Goal: Information Seeking & Learning: Learn about a topic

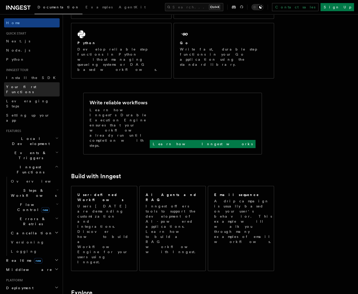
scroll to position [124, 0]
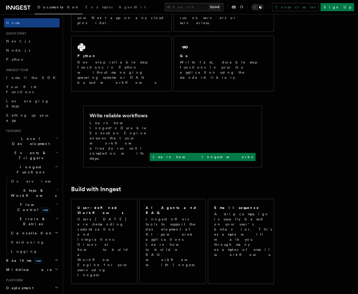
click at [190, 7] on button "Search... Ctrl+K" at bounding box center [194, 7] width 58 height 8
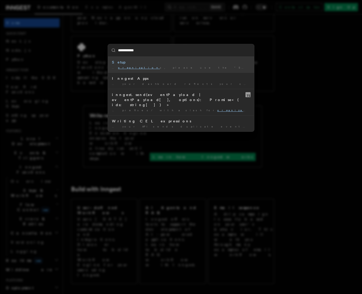
type input "**********"
click at [259, 39] on div "**********" at bounding box center [181, 147] width 362 height 294
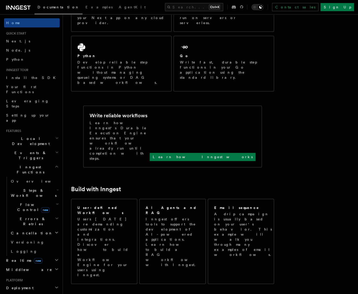
click at [16, 9] on icon at bounding box center [18, 8] width 24 height 6
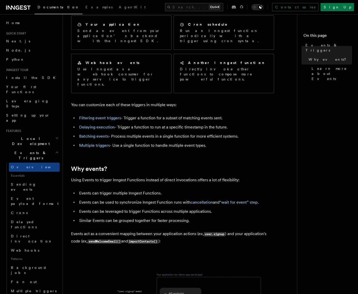
scroll to position [29, 0]
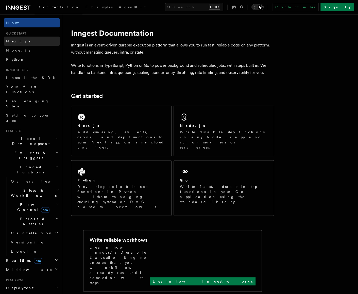
click at [20, 42] on link "Next.js" at bounding box center [32, 41] width 56 height 9
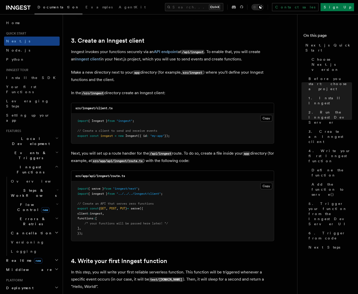
scroll to position [584, 0]
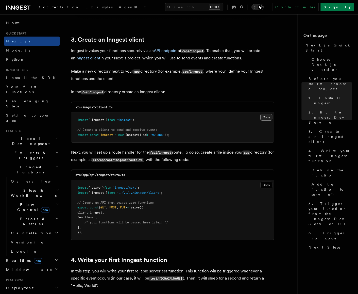
click at [265, 118] on button "Copy Copied" at bounding box center [266, 117] width 12 height 7
drag, startPoint x: 211, startPoint y: 85, endPoint x: 210, endPoint y: 88, distance: 3.4
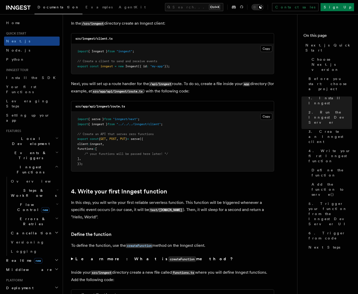
scroll to position [711, 0]
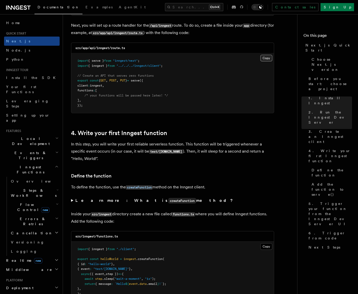
click at [267, 57] on button "Copy Copied" at bounding box center [266, 58] width 12 height 7
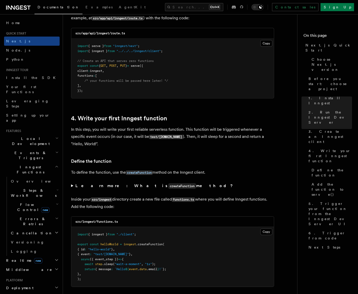
scroll to position [812, 0]
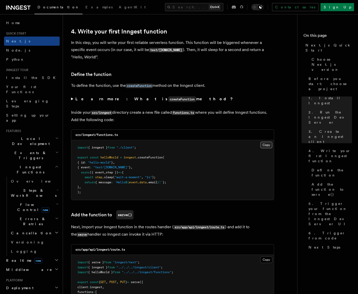
click at [270, 142] on button "Copy Copied" at bounding box center [266, 145] width 12 height 7
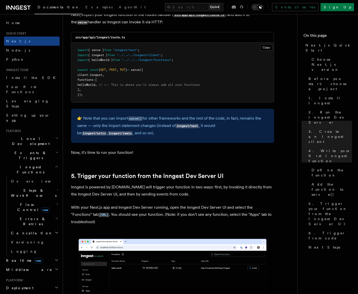
scroll to position [1092, 0]
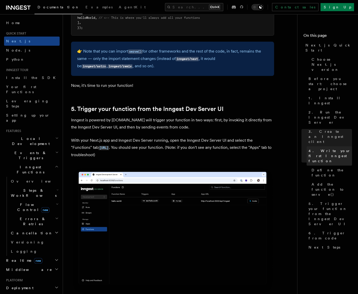
drag, startPoint x: 231, startPoint y: 122, endPoint x: 314, endPoint y: 113, distance: 83.7
click at [231, 122] on p "Inngest is powered by [DOMAIN_NAME] will trigger your function in two ways: fir…" at bounding box center [172, 124] width 203 height 14
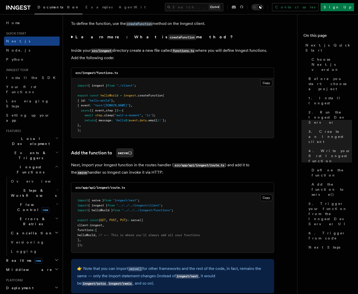
scroll to position [863, 0]
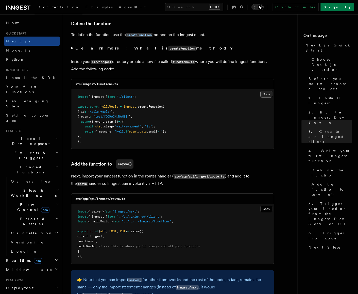
click at [265, 93] on button "Copy Copied" at bounding box center [266, 94] width 12 height 7
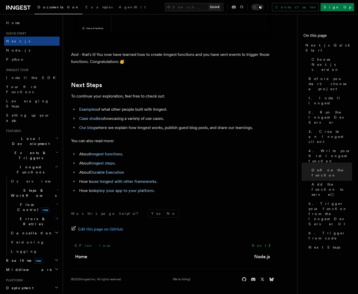
scroll to position [3126, 0]
click at [206, 9] on button "Search... Ctrl+K" at bounding box center [194, 7] width 58 height 8
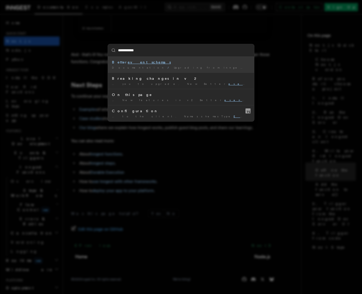
click at [164, 64] on div "Better event schemas" at bounding box center [181, 62] width 138 height 5
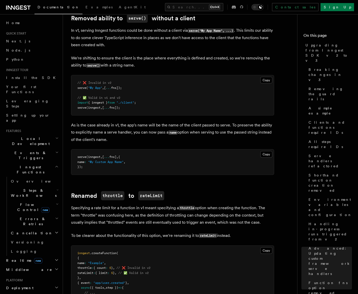
scroll to position [3901, 0]
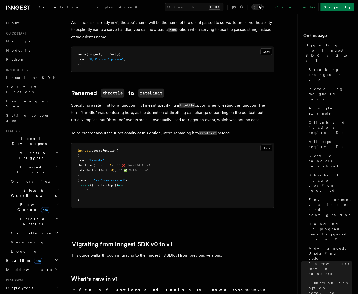
click at [177, 12] on div "Documentation Examples AgentKit Search... Ctrl+K Contact sales Sign Up" at bounding box center [179, 7] width 358 height 14
click at [181, 6] on button "Search... Ctrl+K" at bounding box center [194, 7] width 58 height 8
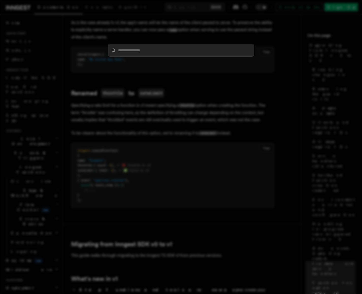
type input "**********"
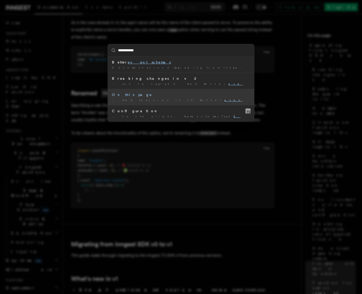
click at [193, 97] on div "On this page" at bounding box center [181, 94] width 138 height 5
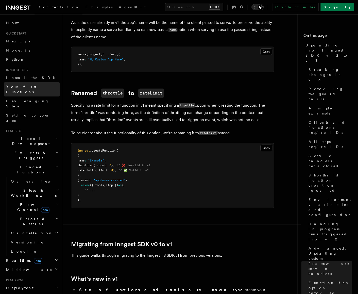
click at [37, 89] on link "Your first Functions" at bounding box center [32, 89] width 56 height 14
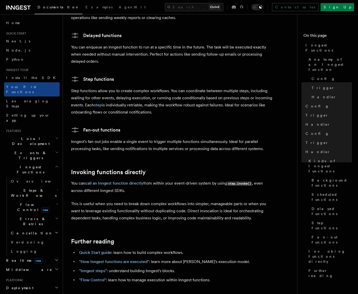
scroll to position [889, 0]
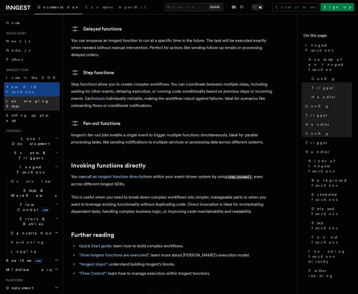
click at [33, 99] on span "Leveraging Steps" at bounding box center [27, 103] width 43 height 9
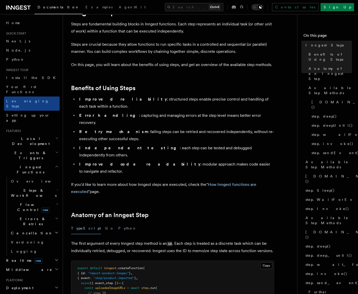
scroll to position [178, 0]
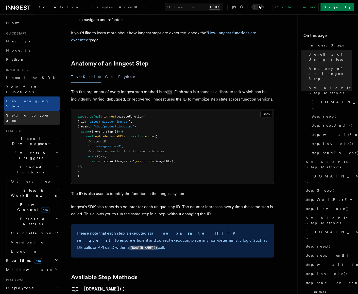
click at [39, 111] on link "Setting up your app" at bounding box center [32, 118] width 56 height 14
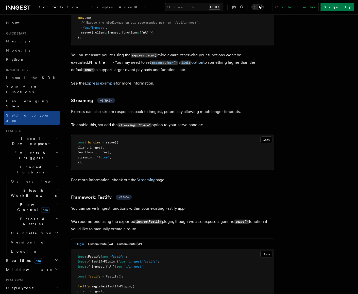
scroll to position [1650, 0]
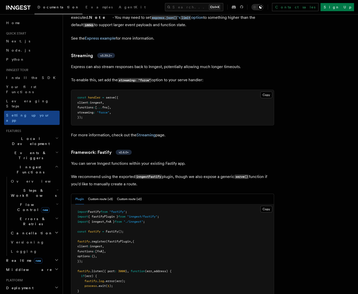
click at [50, 148] on h2 "Events & Triggers" at bounding box center [32, 155] width 56 height 14
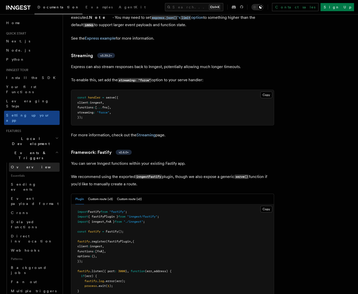
click at [33, 162] on link "Overview" at bounding box center [34, 166] width 51 height 9
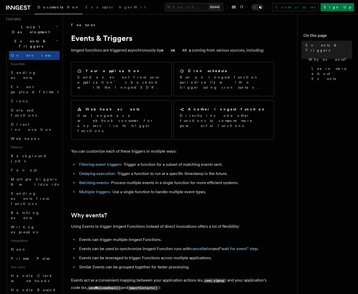
scroll to position [127, 0]
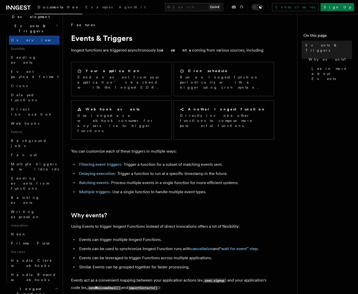
click at [226, 188] on li "Multiple triggers - Use a single function to handle multiple event types." at bounding box center [176, 191] width 196 height 7
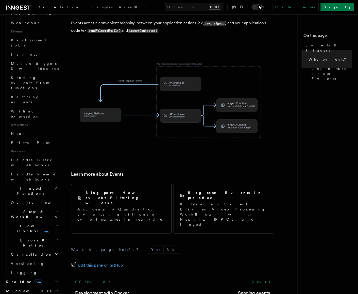
scroll to position [228, 0]
click at [41, 157] on span "Handle Clerk webhooks" at bounding box center [32, 161] width 42 height 9
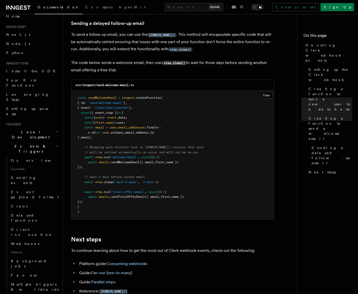
scroll to position [6, 0]
click at [35, 83] on span "Your first Functions" at bounding box center [21, 83] width 30 height 9
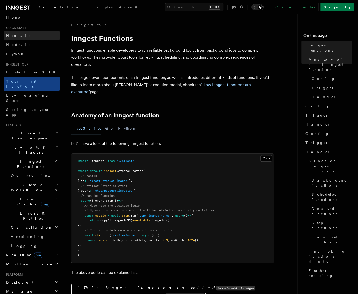
click at [23, 39] on link "Next.js" at bounding box center [32, 35] width 56 height 9
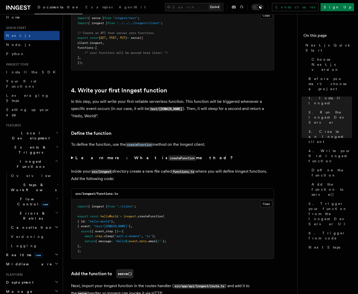
scroll to position [762, 0]
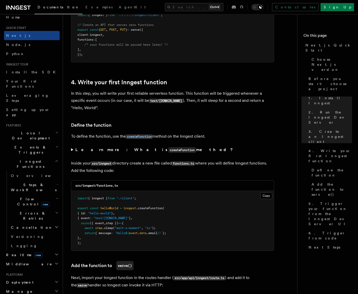
click at [180, 10] on button "Search... Ctrl+K" at bounding box center [194, 7] width 58 height 8
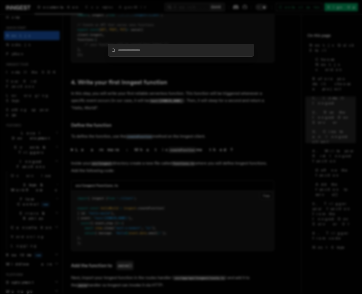
type input "**********"
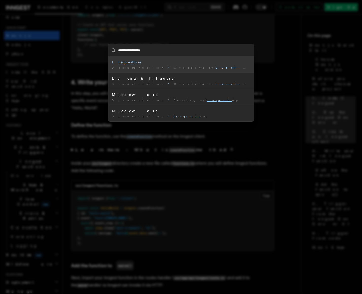
click at [181, 64] on div "Inngest tour" at bounding box center [181, 62] width 138 height 5
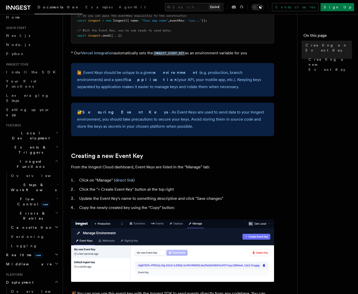
scroll to position [152, 0]
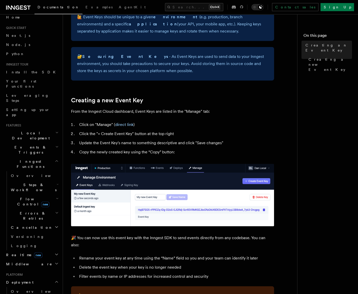
click at [243, 123] on li "Click on "Manage" ( direct link )" at bounding box center [176, 124] width 196 height 7
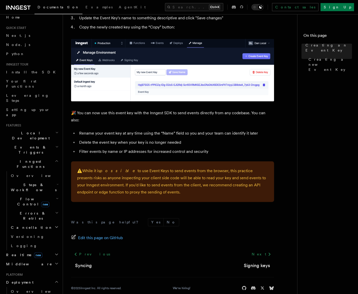
scroll to position [286, 0]
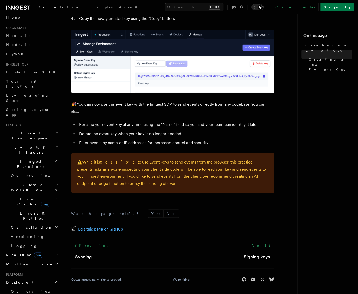
click at [186, 7] on button "Search... Ctrl+K" at bounding box center [194, 7] width 58 height 8
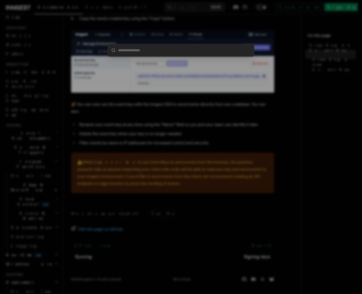
type input "**********"
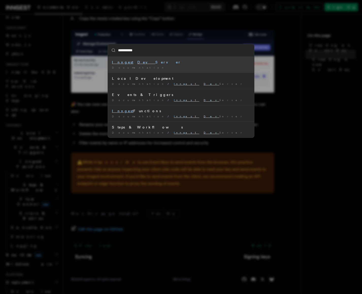
click at [156, 63] on div "Inngest Dev Server" at bounding box center [181, 62] width 138 height 5
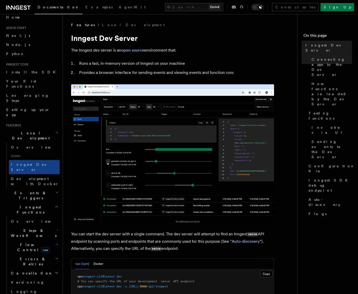
click at [321, 232] on nav "On this page Inngest Dev Server Connecting apps to the Dev Server How functions…" at bounding box center [327, 154] width 61 height 280
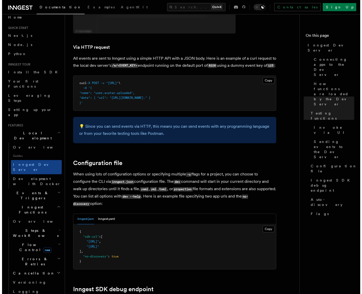
scroll to position [1244, 0]
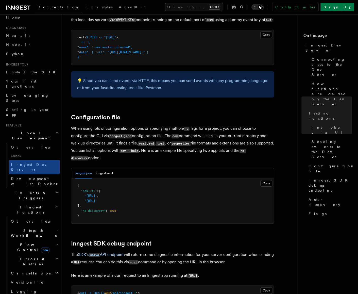
click at [170, 11] on button "Search... Ctrl+K" at bounding box center [194, 7] width 58 height 8
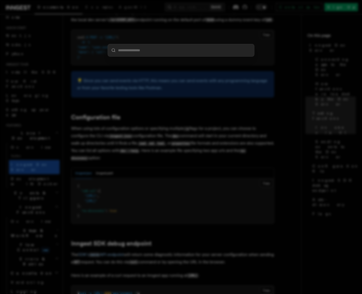
type input "**********"
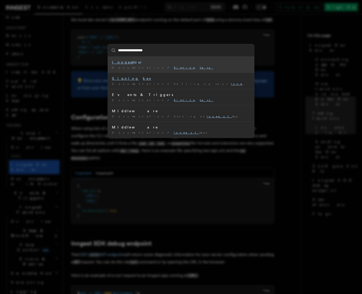
click at [173, 65] on li "Inngest tour Documentation / Signing keys /" at bounding box center [181, 65] width 146 height 16
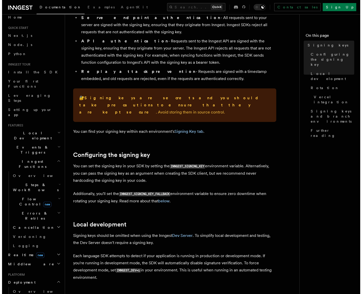
scroll to position [102, 0]
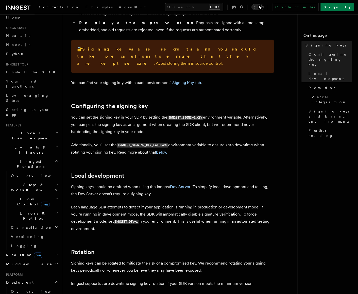
click at [186, 6] on button "Search... Ctrl+K" at bounding box center [194, 7] width 58 height 8
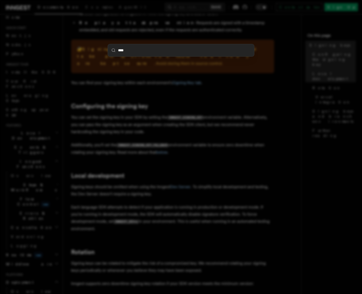
type input "*****"
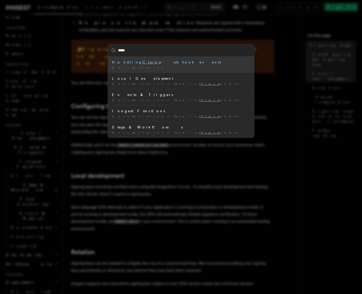
click at [175, 58] on li "Handling Clerk webhook events Documentation /" at bounding box center [181, 65] width 146 height 16
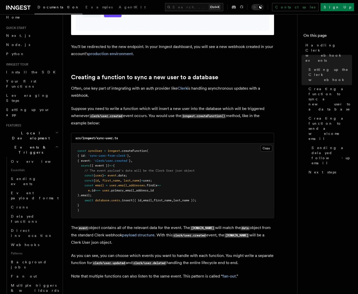
scroll to position [1066, 0]
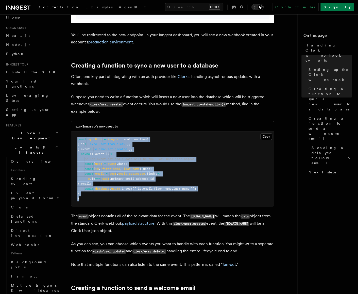
drag, startPoint x: 86, startPoint y: 190, endPoint x: 73, endPoint y: 129, distance: 62.2
click at [73, 132] on pre "const syncUser = inngest .createFunction ( { id : 'sync-user-from-clerk' } , { …" at bounding box center [172, 169] width 203 height 75
copy code "const syncUser = inngest .createFunction ( { id : 'sync-user-from-clerk' } , { …"
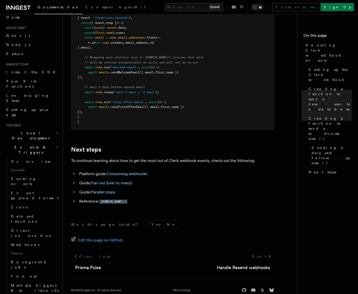
scroll to position [1642, 0]
